Goal: Information Seeking & Learning: Learn about a topic

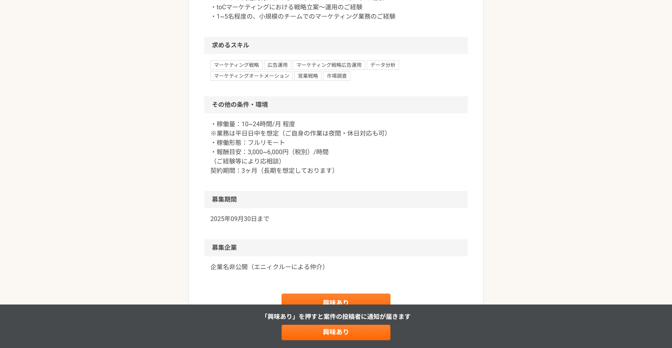
scroll to position [694, 0]
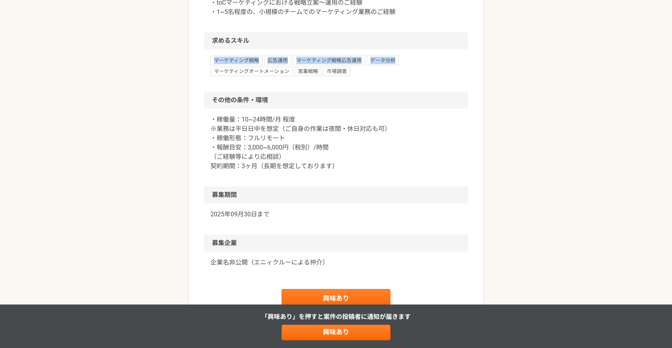
drag, startPoint x: 205, startPoint y: 115, endPoint x: 384, endPoint y: 129, distance: 179.4
click at [384, 92] on div "マーケティング戦略 広告運用 マーケティング戦略広告運用 データ分析 マーケティングオートメーション 営業戦略 市場調査" at bounding box center [335, 70] width 263 height 42
click at [384, 76] on div "マーケティング戦略 広告運用 マーケティング戦略広告運用 データ分析 マーケティングオートメーション 営業戦略 市場調査" at bounding box center [335, 66] width 251 height 21
drag, startPoint x: 368, startPoint y: 129, endPoint x: 181, endPoint y: 110, distance: 188.7
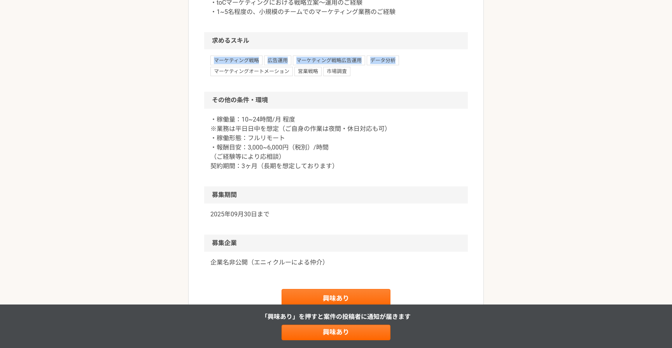
drag, startPoint x: 191, startPoint y: 121, endPoint x: 389, endPoint y: 144, distance: 199.5
click at [389, 92] on div "マーケティング戦略 広告運用 マーケティング戦略広告運用 データ分析 マーケティングオートメーション 営業戦略 市場調査" at bounding box center [335, 70] width 263 height 42
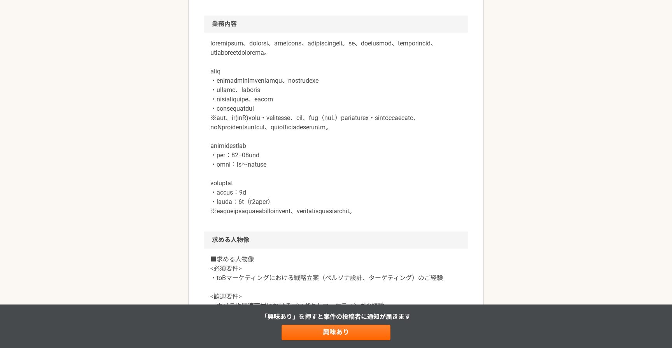
scroll to position [376, 0]
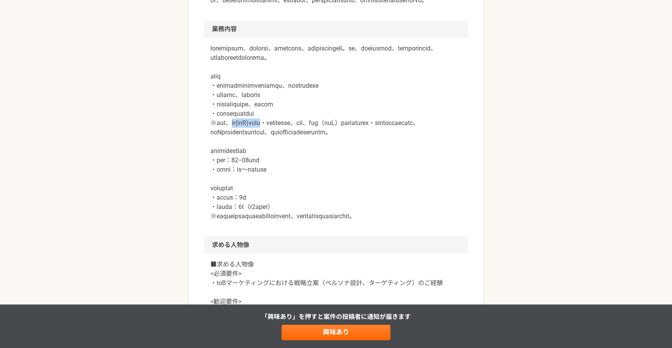
drag, startPoint x: 242, startPoint y: 161, endPoint x: 292, endPoint y: 161, distance: 50.1
click at [292, 161] on p at bounding box center [335, 132] width 251 height 177
drag, startPoint x: 216, startPoint y: 161, endPoint x: 232, endPoint y: 161, distance: 15.2
click at [232, 162] on p at bounding box center [335, 132] width 251 height 177
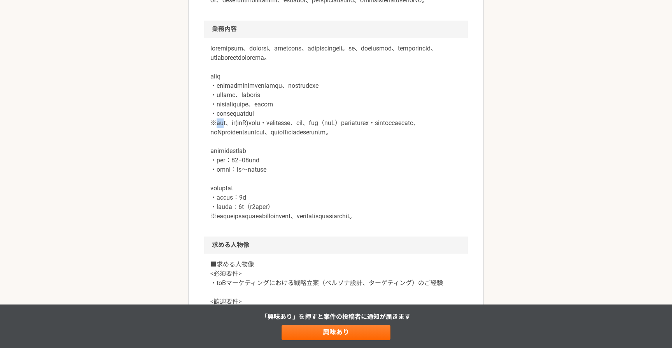
click at [232, 161] on p at bounding box center [335, 132] width 251 height 177
drag, startPoint x: 234, startPoint y: 161, endPoint x: 216, endPoint y: 160, distance: 17.1
click at [216, 161] on p at bounding box center [335, 132] width 251 height 177
click at [216, 160] on p at bounding box center [335, 132] width 251 height 177
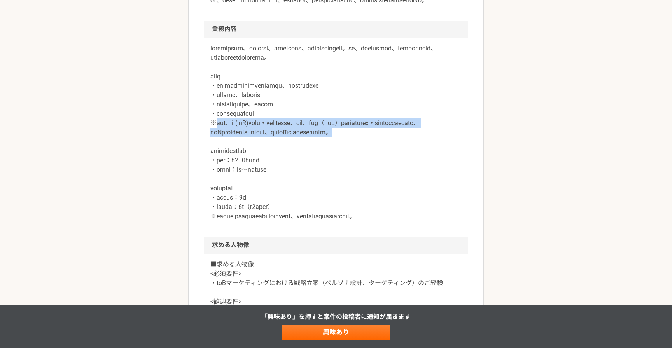
drag, startPoint x: 216, startPoint y: 160, endPoint x: 335, endPoint y: 179, distance: 120.1
click at [335, 179] on p at bounding box center [335, 132] width 251 height 177
drag, startPoint x: 335, startPoint y: 179, endPoint x: 202, endPoint y: 162, distance: 133.7
click at [202, 162] on article "マーケティング 国内トップシェアの防犯カメラを取り扱う営業代理店　BtoBマーケティング 業務委託 平日夜の稼働も可 土日祝日の稼働も可 企業名非公開（エニィ…" at bounding box center [335, 156] width 295 height 970
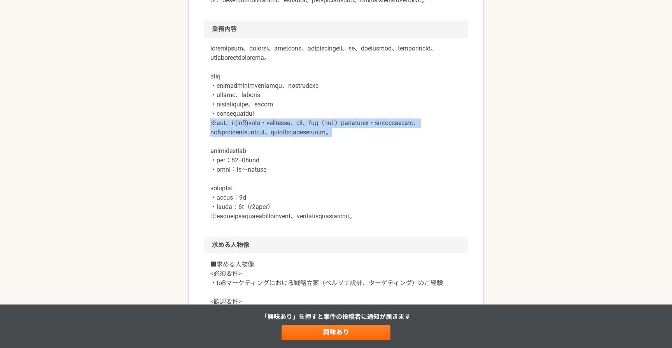
click at [202, 162] on article "マーケティング 国内トップシェアの防犯カメラを取り扱う営業代理店　BtoBマーケティング 業務委託 平日夜の稼働も可 土日祝日の稼働も可 企業名非公開（エニィ…" at bounding box center [335, 156] width 295 height 970
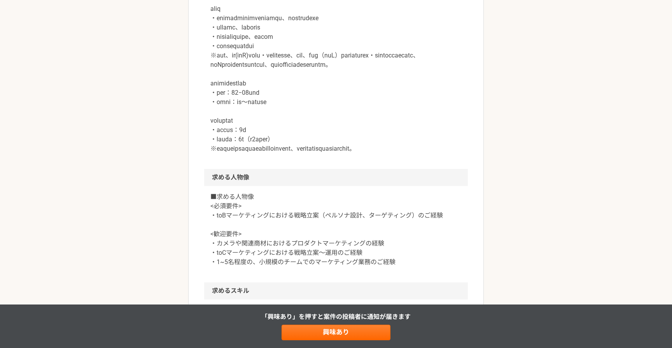
scroll to position [468, 0]
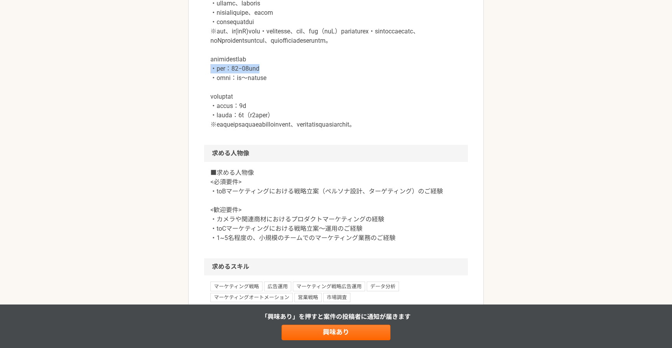
drag, startPoint x: 200, startPoint y: 112, endPoint x: 328, endPoint y: 120, distance: 128.1
click at [328, 120] on article "マーケティング 国内トップシェアの防犯カメラを取り扱う営業代理店　BtoBマーケティング 業務委託 平日夜の稼働も可 土日祝日の稼働も可 企業名非公開（エニィ…" at bounding box center [335, 65] width 295 height 970
click at [328, 120] on p at bounding box center [335, 40] width 251 height 177
drag, startPoint x: 321, startPoint y: 128, endPoint x: 174, endPoint y: 104, distance: 149.2
click at [174, 104] on div "マーケティング 国内トップシェアの防犯カメラを取り扱う営業代理店　BtoBマーケティング 業務委託 平日夜の稼働も可 土日祝日の稼働も可 企業名非公開（エニィ…" at bounding box center [336, 72] width 672 height 1017
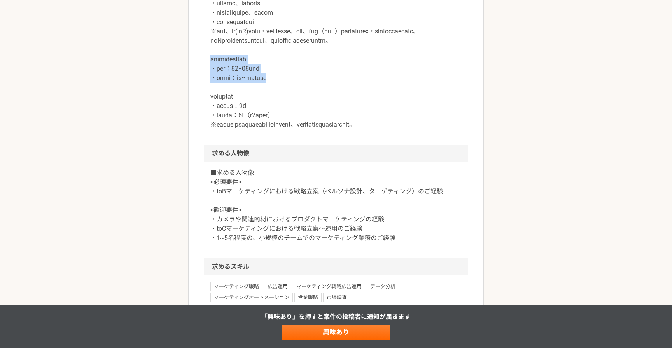
click at [174, 104] on div "マーケティング 国内トップシェアの防犯カメラを取り扱う営業代理店　BtoBマーケティング 業務委託 平日夜の稼働も可 土日祝日の稼働も可 企業名非公開（エニィ…" at bounding box center [336, 72] width 672 height 1017
drag, startPoint x: 174, startPoint y: 104, endPoint x: 319, endPoint y: 125, distance: 146.4
click at [319, 125] on div "マーケティング 国内トップシェアの防犯カメラを取り扱う営業代理店　BtoBマーケティング 業務委託 平日夜の稼働も可 土日祝日の稼働も可 企業名非公開（エニィ…" at bounding box center [336, 72] width 672 height 1017
click at [319, 125] on p at bounding box center [335, 40] width 251 height 177
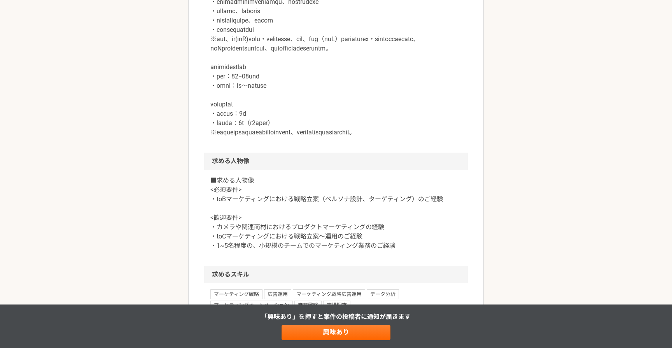
scroll to position [0, 0]
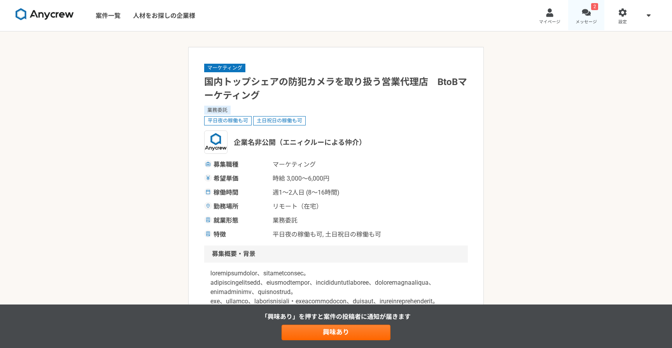
click at [588, 12] on div at bounding box center [585, 12] width 9 height 9
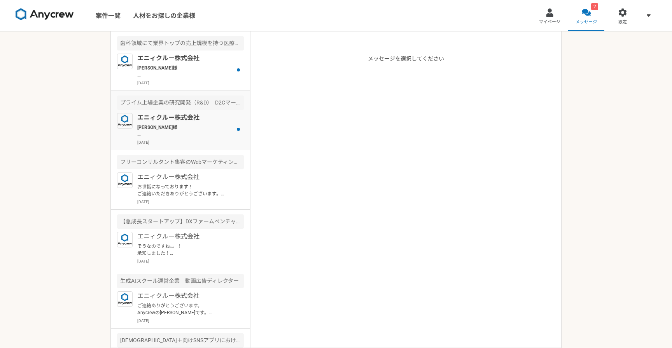
click at [180, 127] on p "[PERSON_NAME]様 ご返信遅くなり、申し訳ございません。 本件ですが、先方のプロジェクト体制を再編成する必要があるとのことで、一度、クローズとなりま…" at bounding box center [185, 131] width 96 height 14
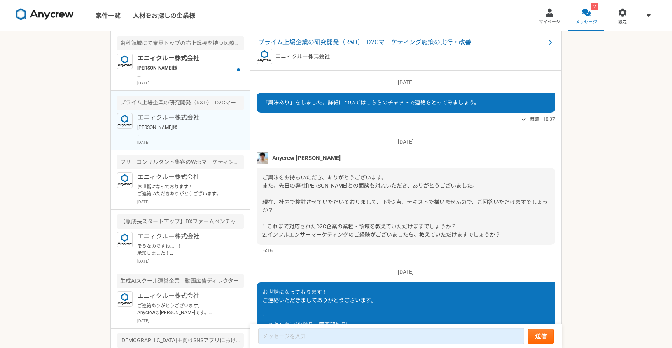
scroll to position [248, 0]
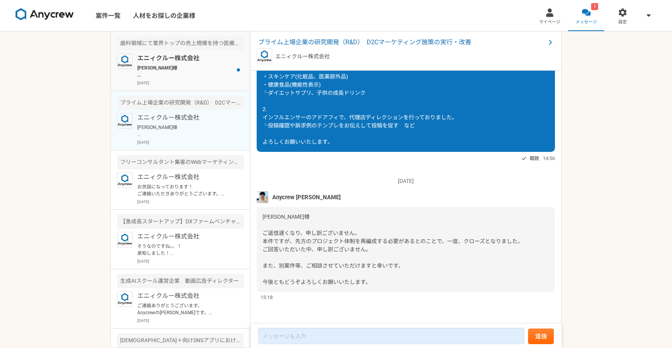
click at [164, 66] on p "[PERSON_NAME]様 本件、ご興味をお持ちいただき、ありがとうございます。 本件ですが、一度、プロジェクトを見直したいとのことで、案件自体がクローズと…" at bounding box center [185, 72] width 96 height 14
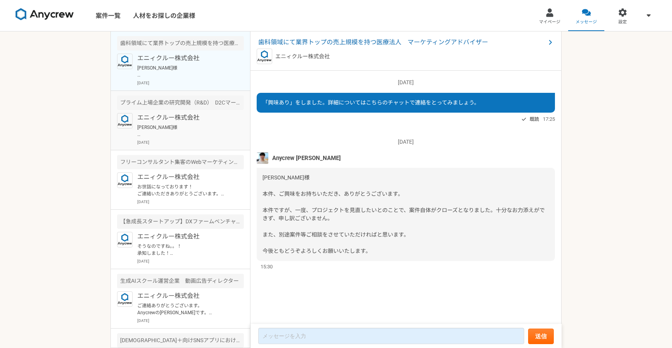
click at [186, 123] on div "エニィクルー株式会社 [PERSON_NAME]様 ご返信遅くなり、申し訳ございません。 本件ですが、先方のプロジェクト体制を再編成する必要があるとのことで、…" at bounding box center [190, 129] width 106 height 32
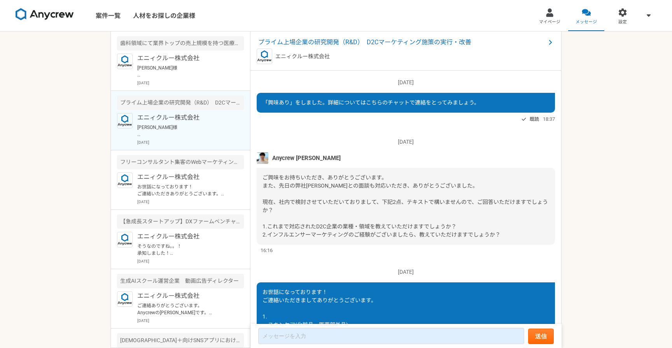
scroll to position [248, 0]
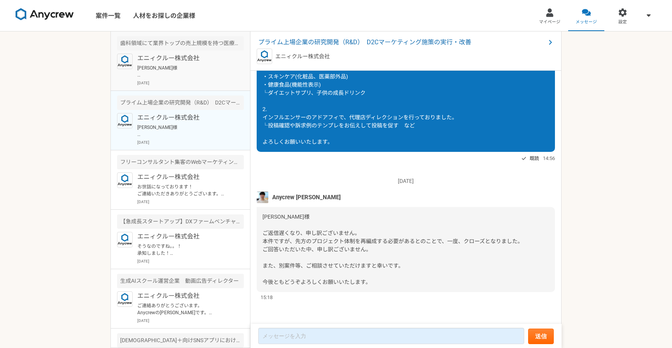
click at [162, 61] on p "エニィクルー株式会社" at bounding box center [185, 58] width 96 height 9
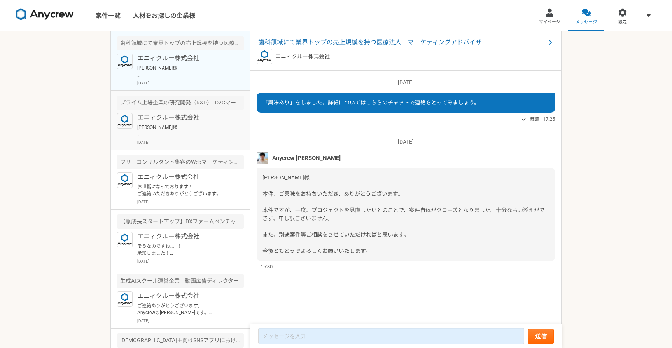
click at [173, 100] on div "プライム上場企業の研究開発（R&D）　D2Cマーケティング施策の実行・改善" at bounding box center [180, 103] width 127 height 14
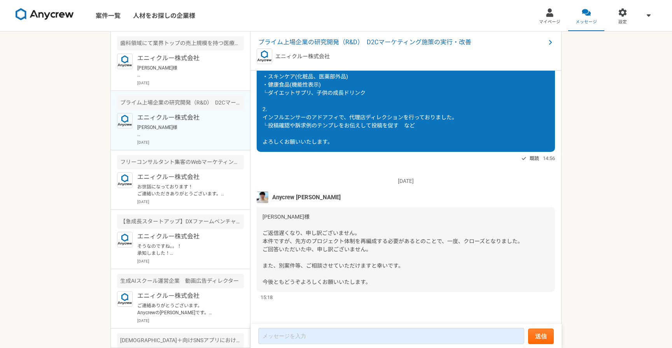
click at [299, 273] on div "[PERSON_NAME]様 ご返信遅くなり、申し訳ございません。 本件ですが、先方のプロジェクト体制を再編成する必要があるとのことで、一度、クローズとなりま…" at bounding box center [405, 249] width 298 height 85
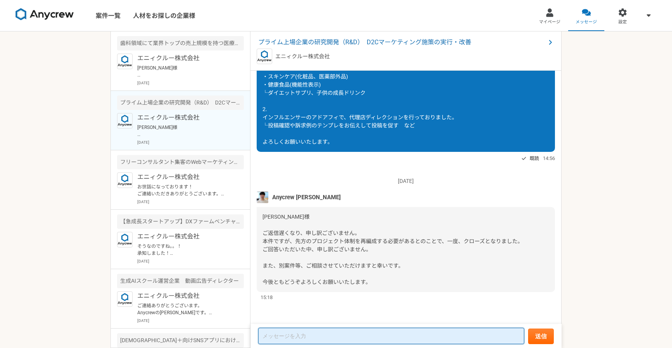
click at [283, 338] on textarea at bounding box center [391, 336] width 266 height 16
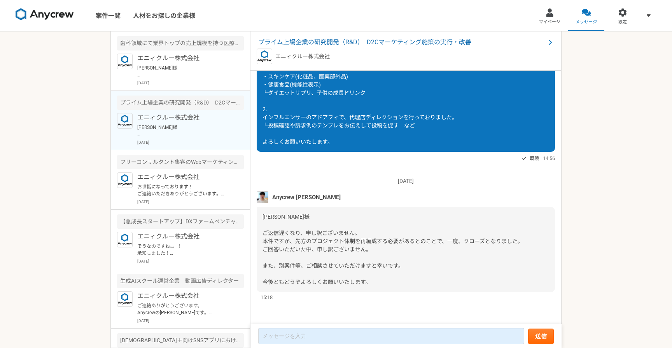
click at [269, 225] on div "[PERSON_NAME]様 ご返信遅くなり、申し訳ございません。 本件ですが、先方のプロジェクト体制を再編成する必要があるとのことで、一度、クローズとなりま…" at bounding box center [405, 249] width 298 height 85
click at [159, 68] on p "[PERSON_NAME]様 本件、ご興味をお持ちいただき、ありがとうございます。 本件ですが、一度、プロジェクトを見直したいとのことで、案件自体がクローズと…" at bounding box center [185, 72] width 96 height 14
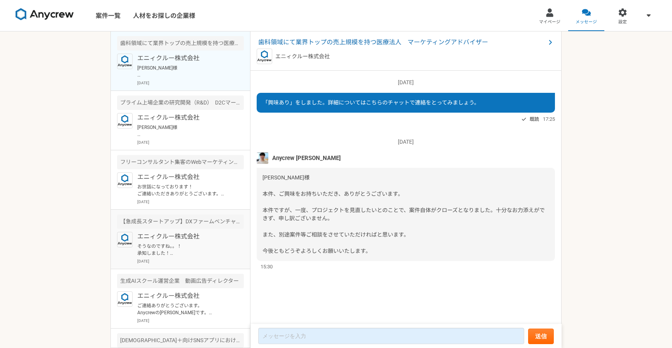
click at [148, 237] on p "エニィクルー株式会社" at bounding box center [185, 236] width 96 height 9
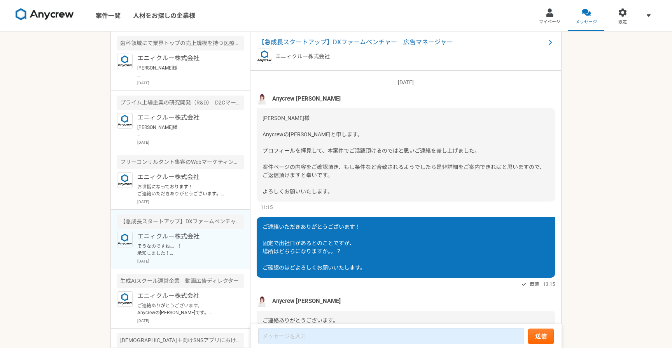
scroll to position [398, 0]
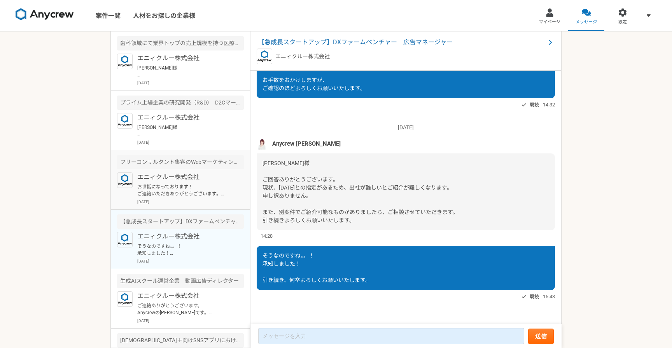
click at [170, 188] on p "お世話になっております！ ご連絡いただきありがとうございます。 直近、人材紹介(転職エージェント)の事業会社で転職希望者の集客をSNSの広告運用で行なっており…" at bounding box center [185, 190] width 96 height 14
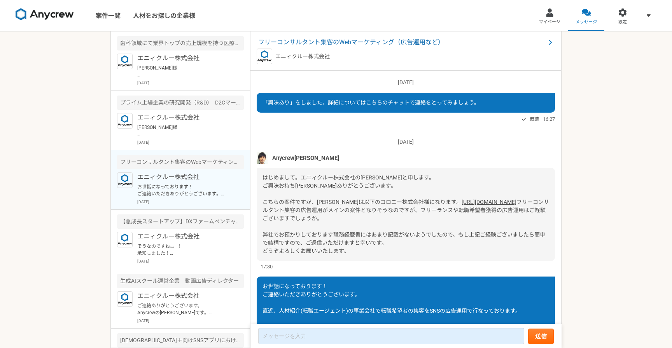
scroll to position [79, 0]
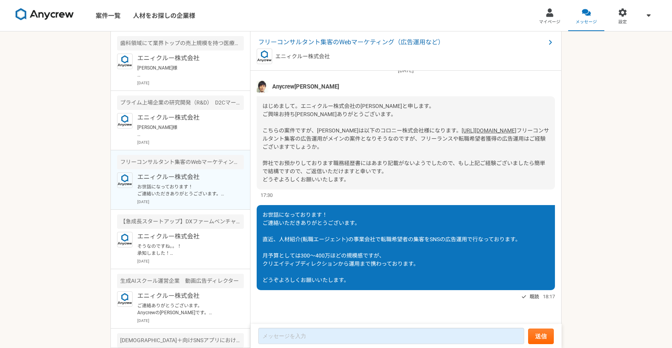
click at [52, 155] on div "案件一覧 人材をお探しの企業様 マイページ メッセージ 設定 歯科領域にて業界トップの売上規模を持つ医療法人　マーケティングアドバイザー エニィクルー株式会社…" at bounding box center [336, 174] width 672 height 348
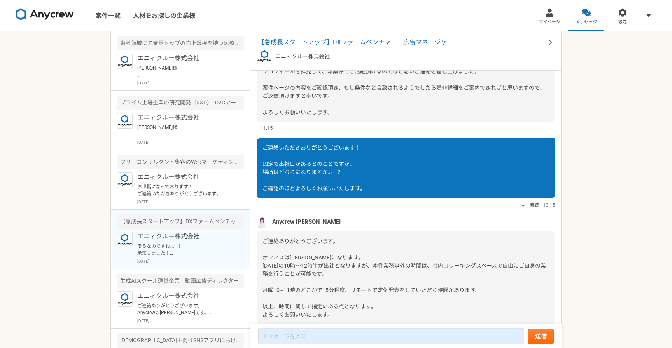
scroll to position [398, 0]
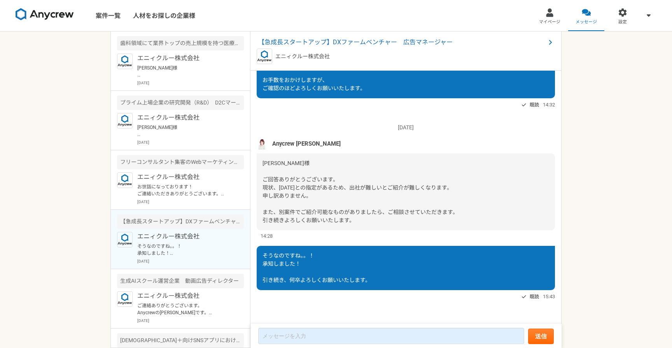
click at [56, 13] on img at bounding box center [45, 14] width 58 height 12
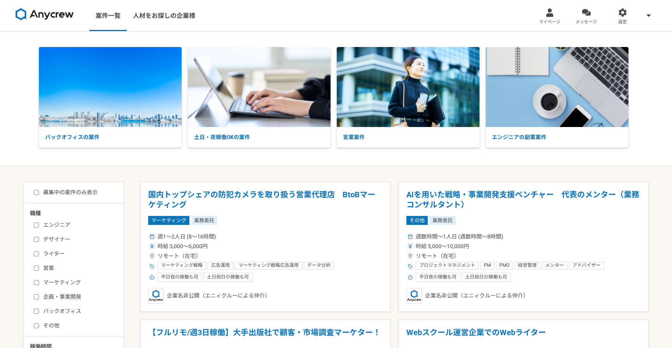
click at [66, 280] on label "マーケティング" at bounding box center [78, 283] width 89 height 8
click at [39, 280] on input "マーケティング" at bounding box center [36, 282] width 5 height 5
checkbox input "true"
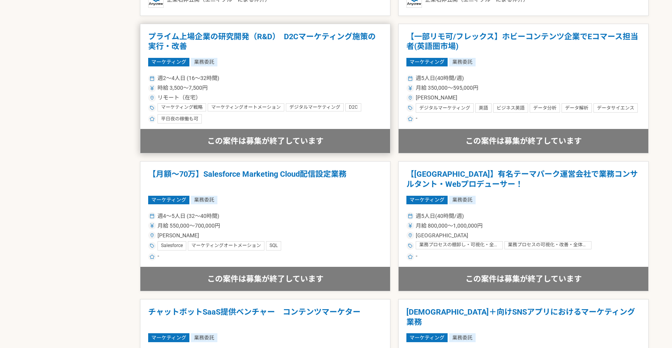
scroll to position [988, 0]
